Goal: Find specific page/section: Find specific page/section

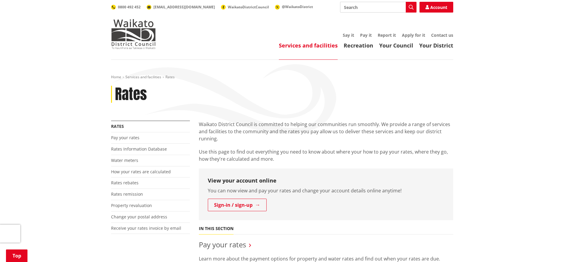
scroll to position [170, 0]
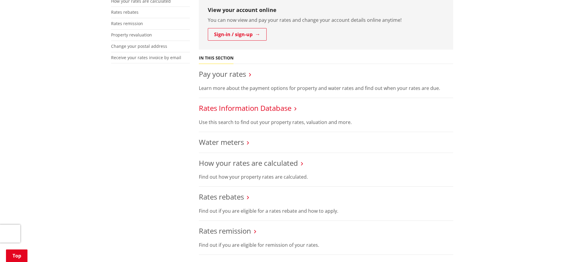
click at [234, 110] on link "Rates Information Database" at bounding box center [245, 108] width 93 height 10
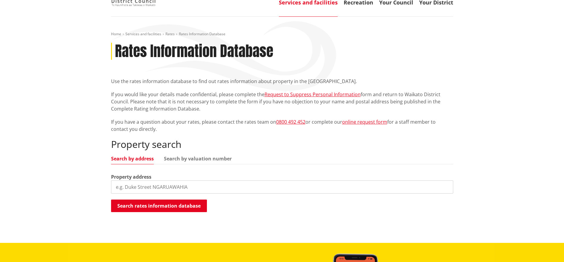
scroll to position [50, 0]
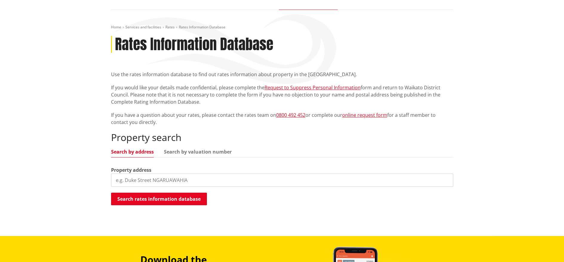
click at [201, 179] on input "search" at bounding box center [282, 179] width 342 height 13
type input "15 pipi"
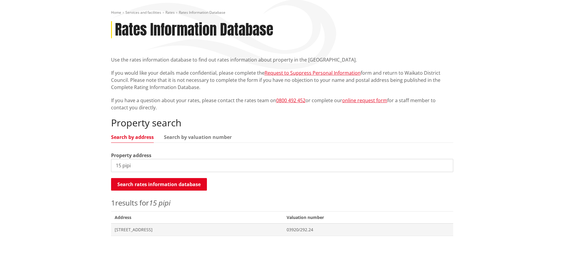
scroll to position [65, 0]
click at [141, 234] on span "Address 15 Pipi Crescent TUAKAU" at bounding box center [197, 229] width 172 height 12
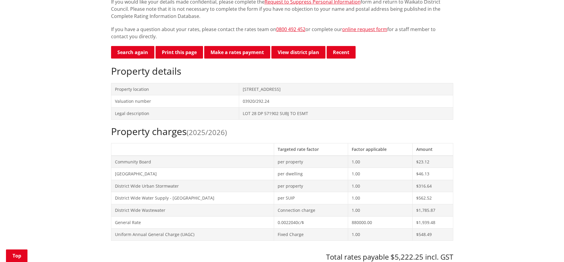
scroll to position [130, 0]
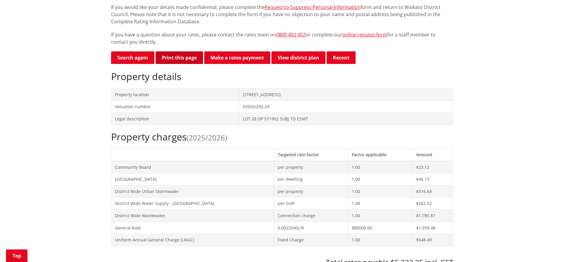
click at [168, 59] on button "Print this page" at bounding box center [179, 57] width 47 height 13
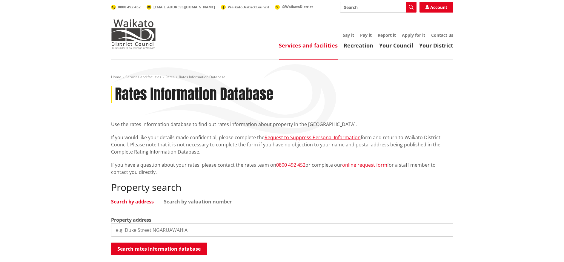
scroll to position [65, 0]
